Goal: Communication & Community: Answer question/provide support

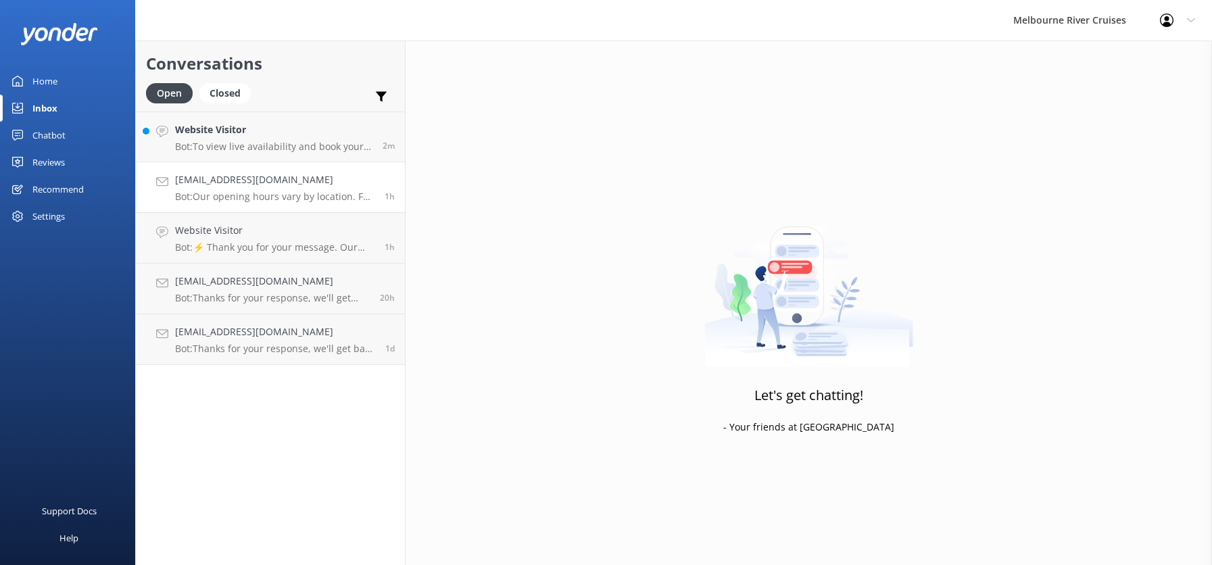
click at [215, 184] on h4 "[EMAIL_ADDRESS][DOMAIN_NAME]" at bounding box center [274, 179] width 199 height 15
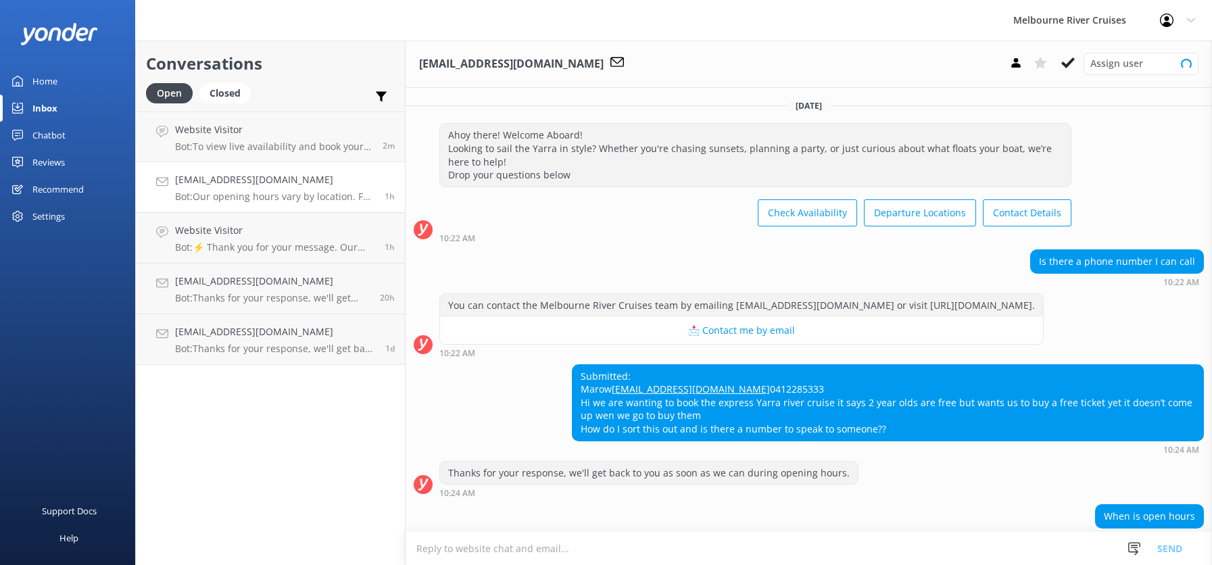
scroll to position [235, 0]
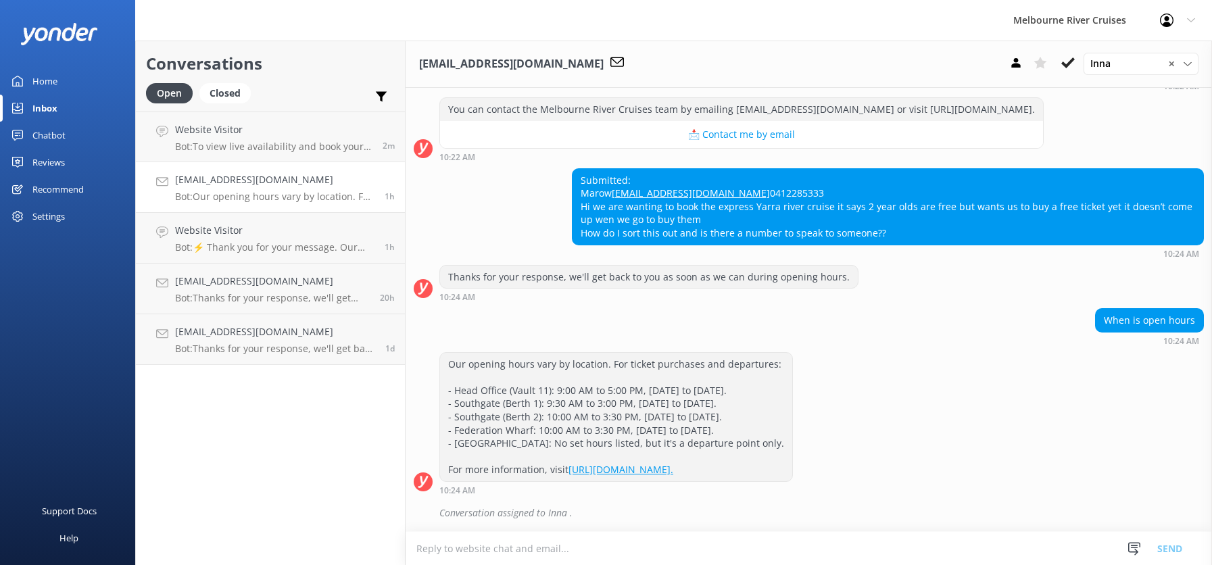
click at [222, 183] on h4 "[EMAIL_ADDRESS][DOMAIN_NAME]" at bounding box center [274, 179] width 199 height 15
click at [216, 132] on h4 "Website Visitor" at bounding box center [273, 129] width 197 height 15
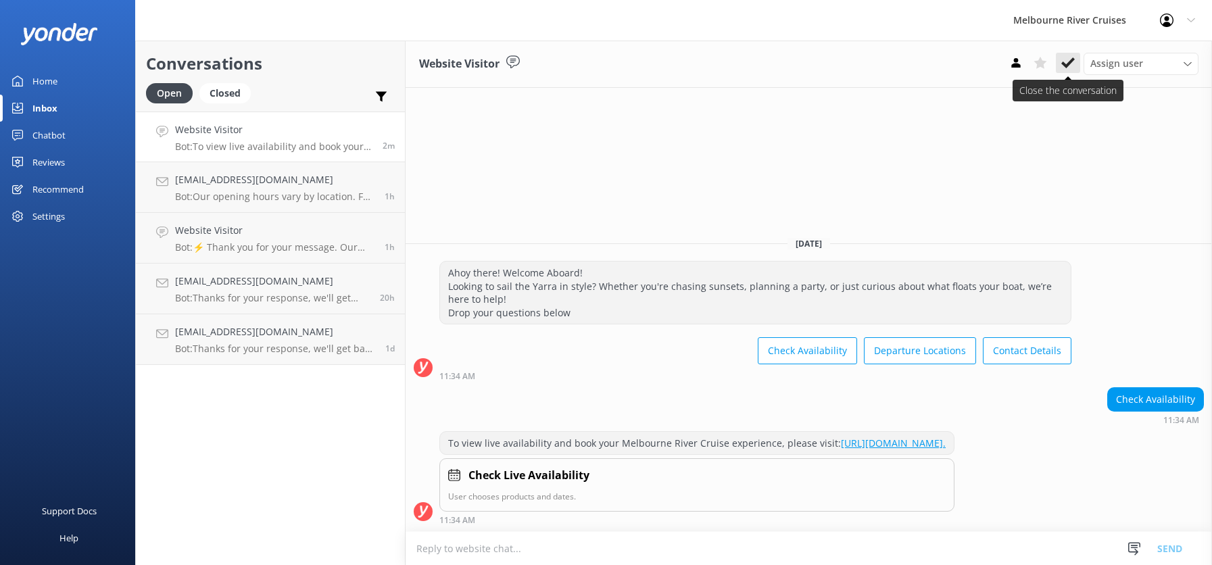
click at [1067, 59] on icon at bounding box center [1068, 63] width 14 height 14
